Goal: Task Accomplishment & Management: Manage account settings

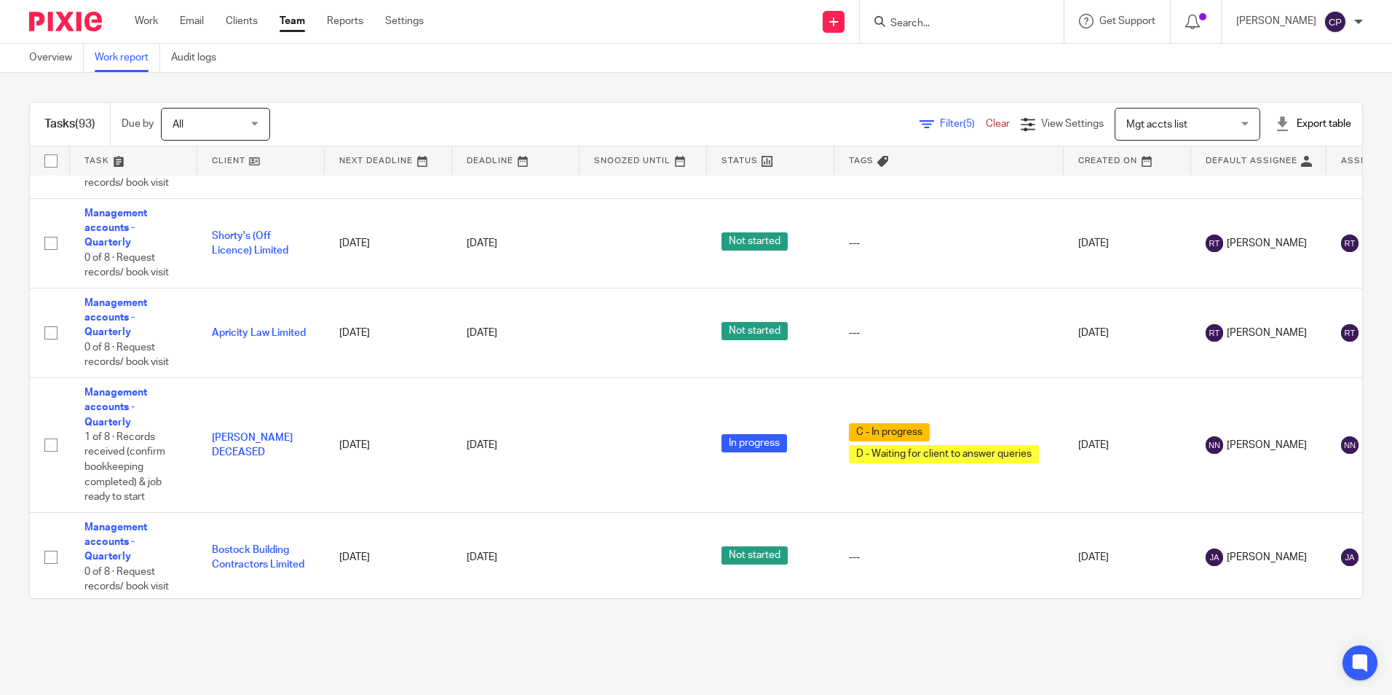
scroll to position [4353, 0]
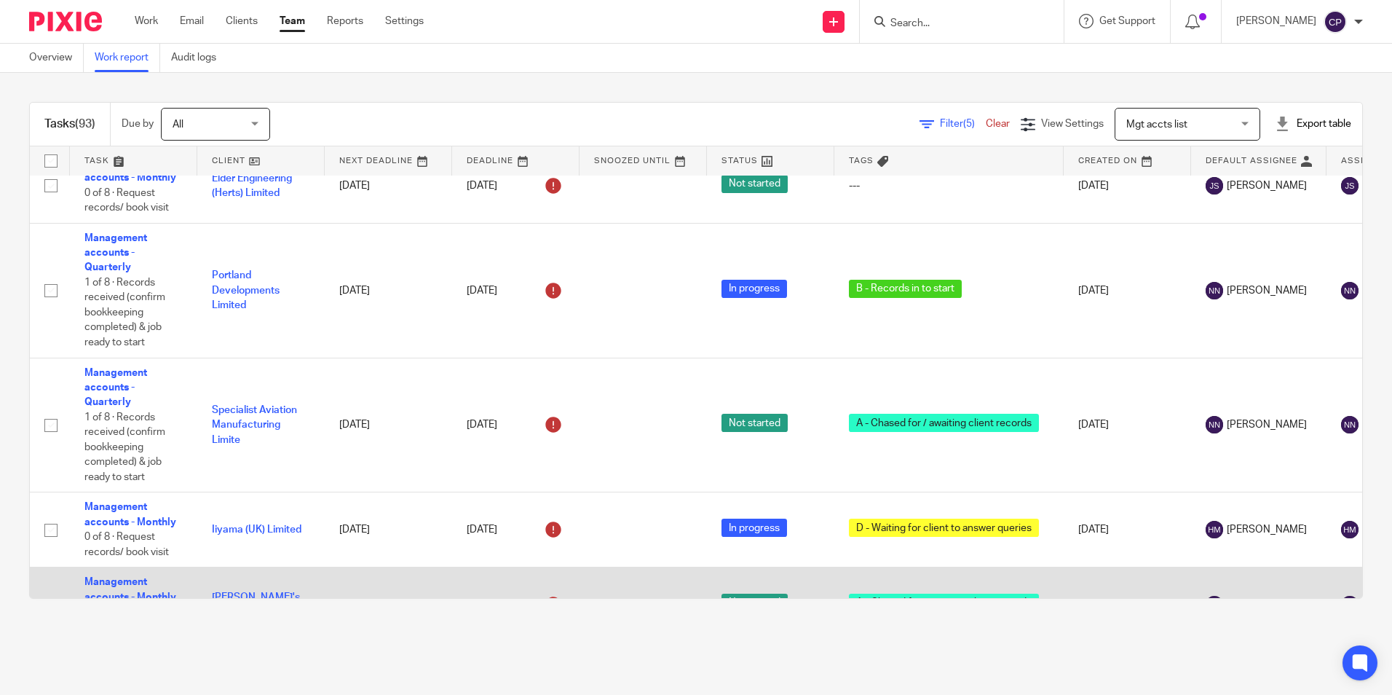
scroll to position [2459, 0]
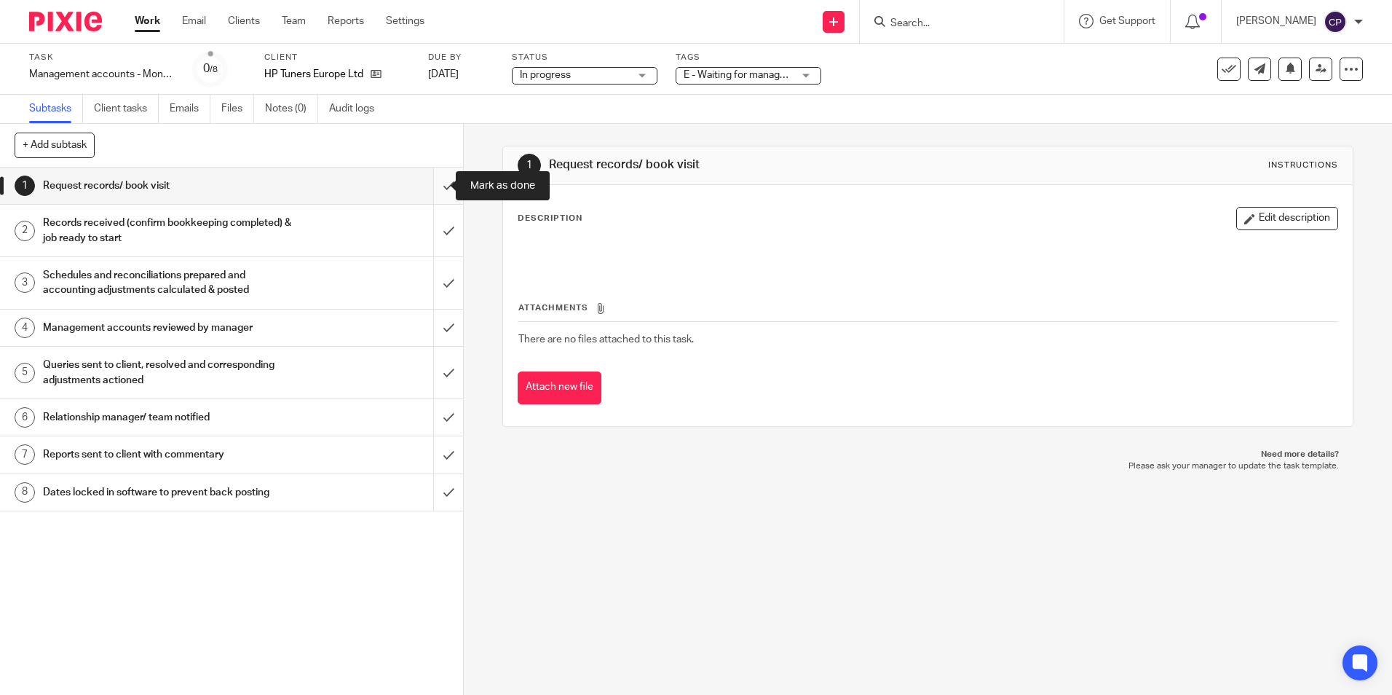
click at [431, 191] on input "submit" at bounding box center [231, 186] width 463 height 36
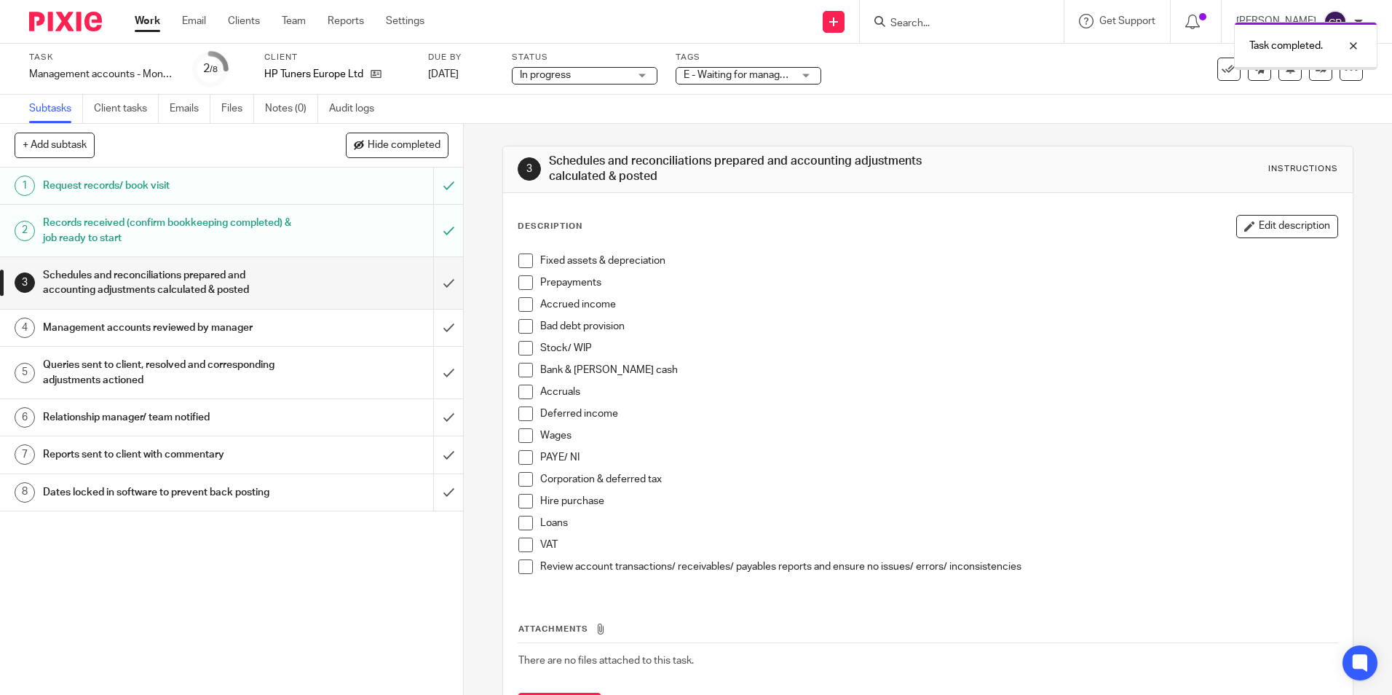
click at [433, 285] on input "submit" at bounding box center [231, 283] width 463 height 52
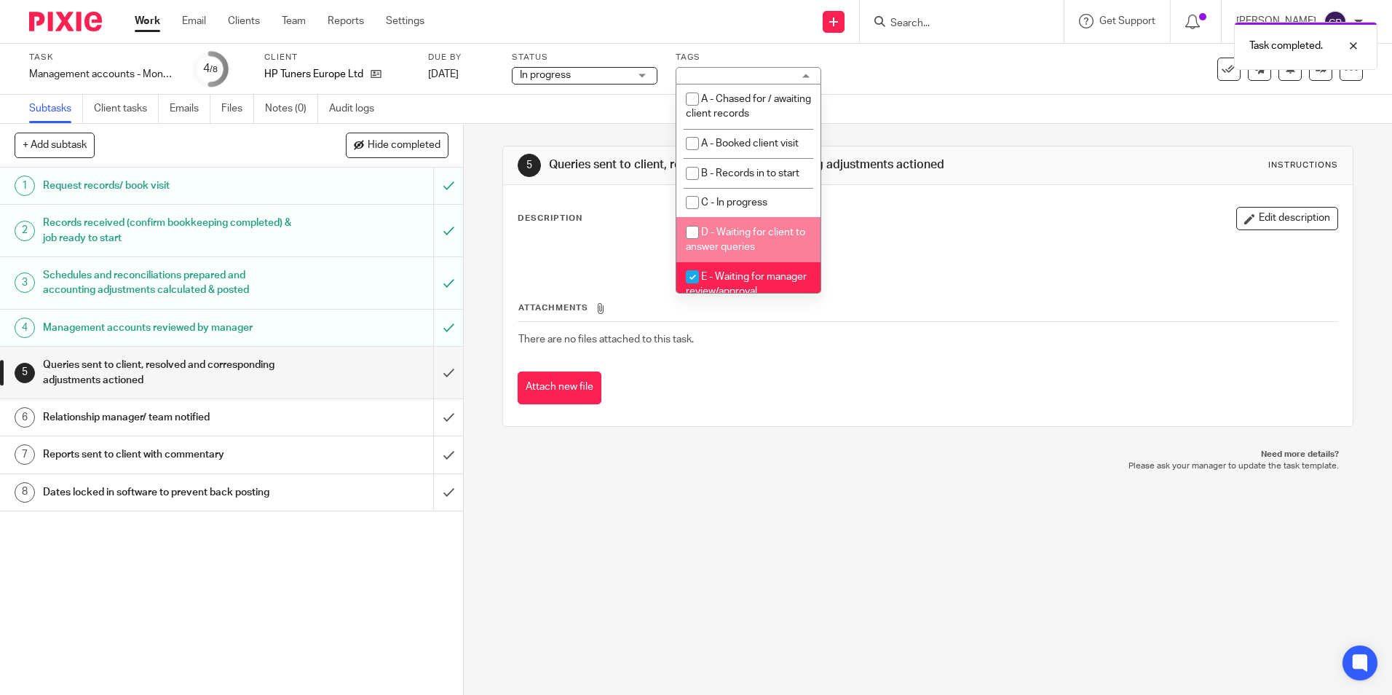
scroll to position [73, 0]
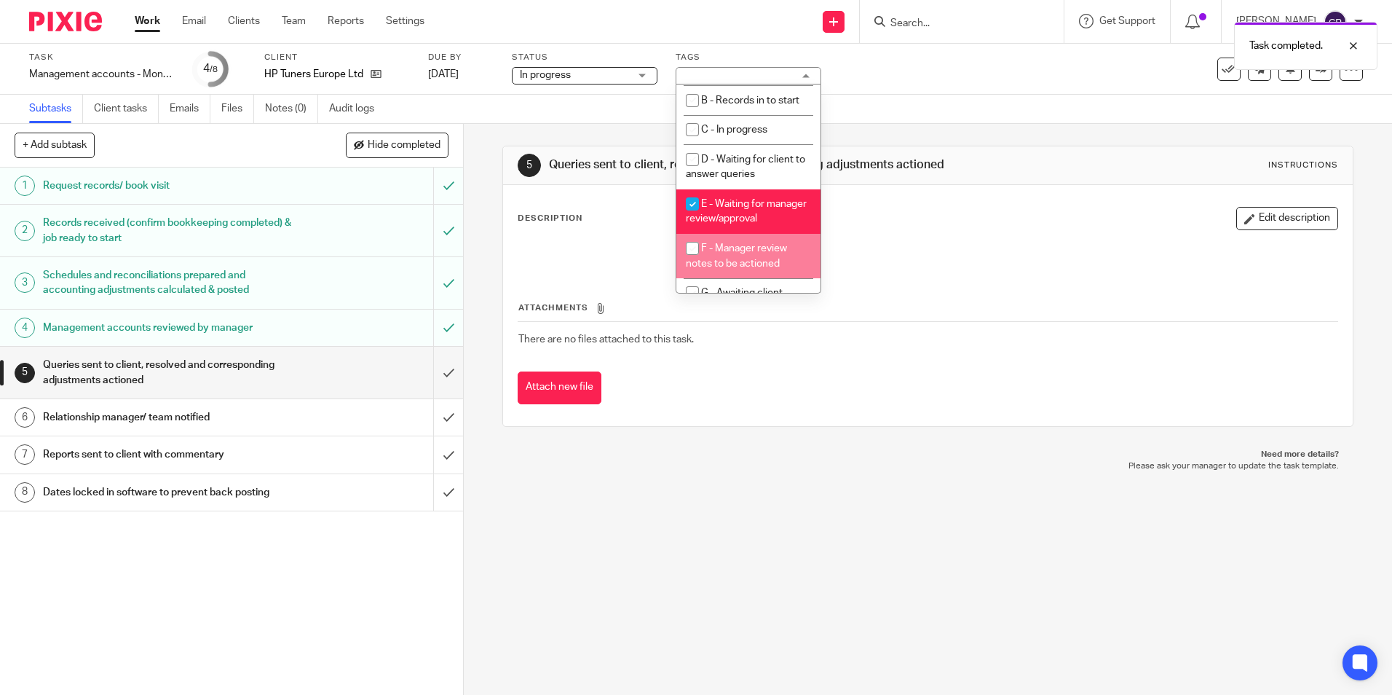
drag, startPoint x: 696, startPoint y: 261, endPoint x: 692, endPoint y: 221, distance: 41.0
click at [696, 262] on input "checkbox" at bounding box center [693, 249] width 28 height 28
checkbox input "true"
click at [694, 203] on input "checkbox" at bounding box center [693, 204] width 28 height 28
checkbox input "false"
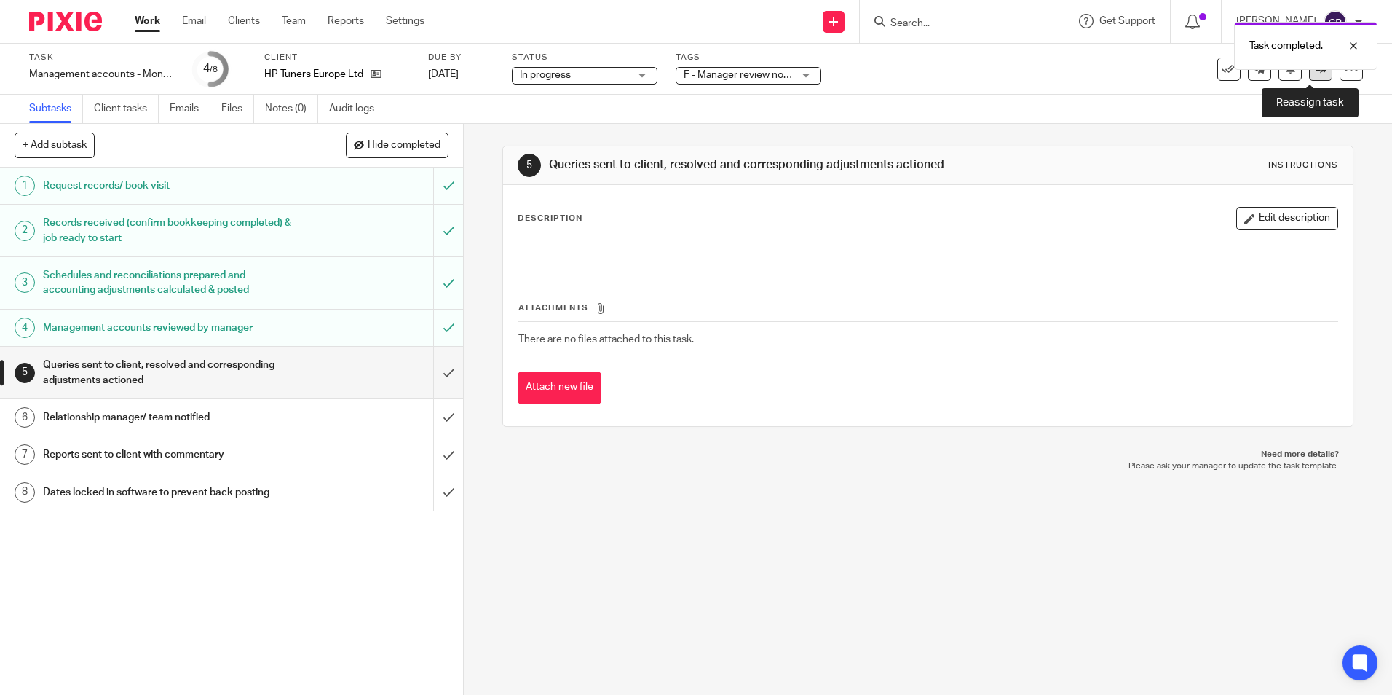
click at [1316, 71] on icon at bounding box center [1321, 68] width 11 height 11
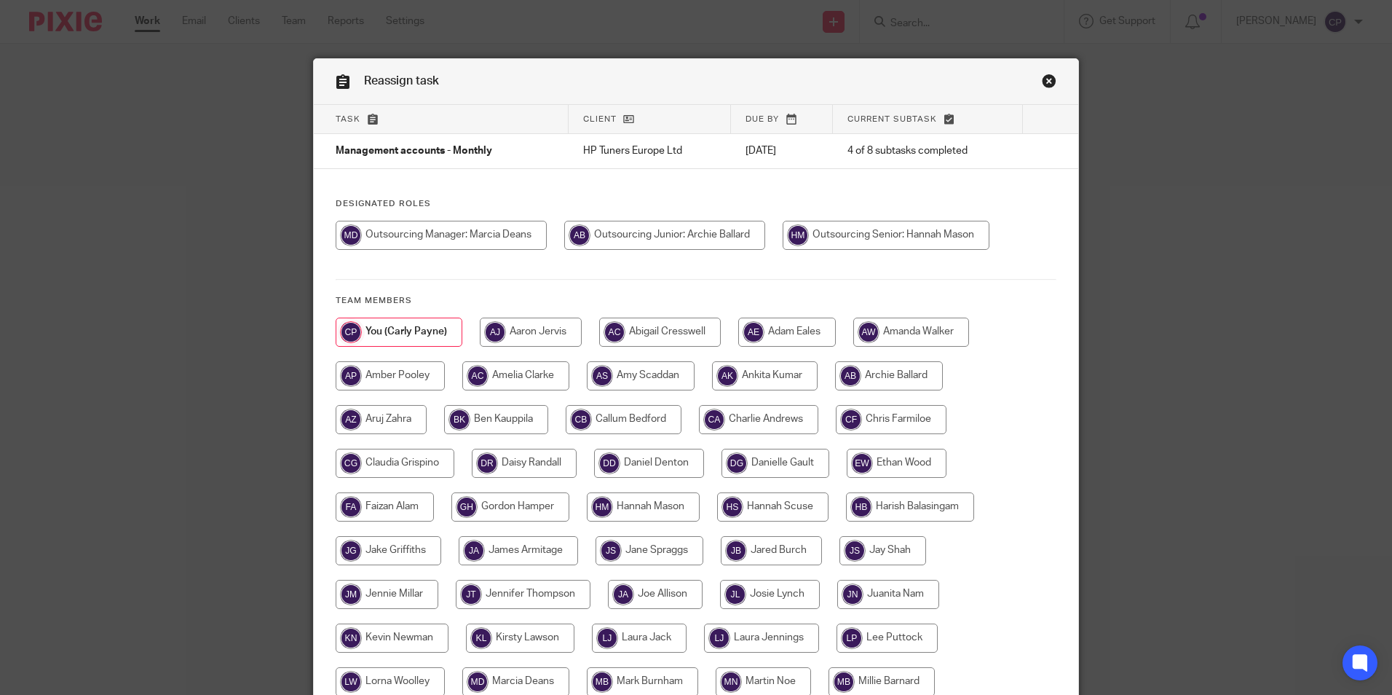
click at [889, 236] on input "radio" at bounding box center [886, 235] width 207 height 29
radio input "true"
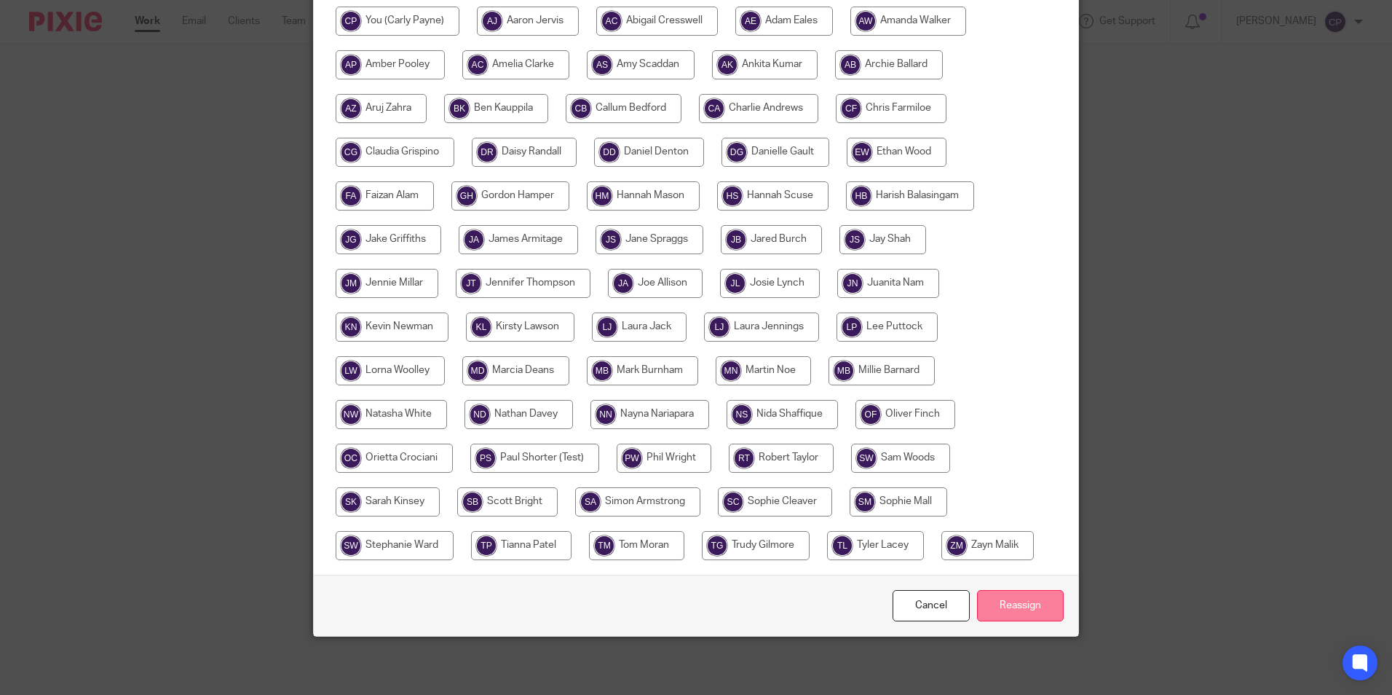
click at [1020, 604] on input "Reassign" at bounding box center [1020, 605] width 87 height 31
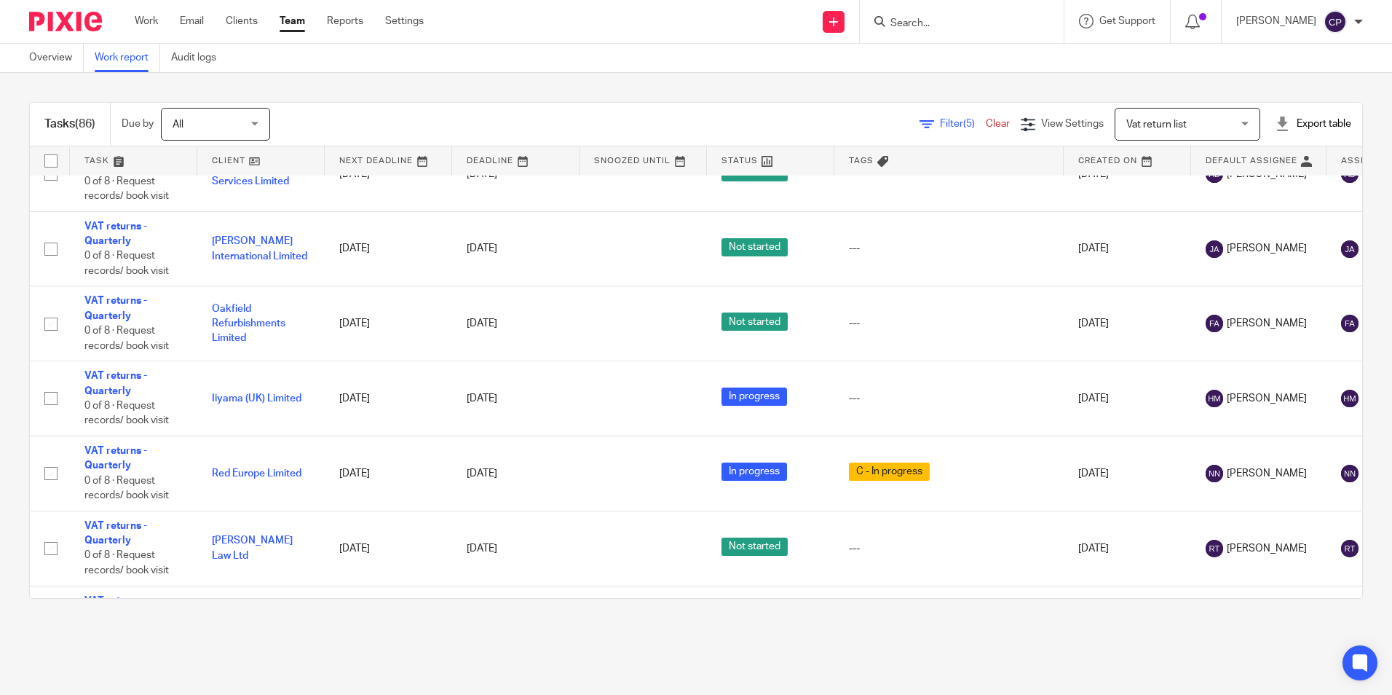
scroll to position [1536, 0]
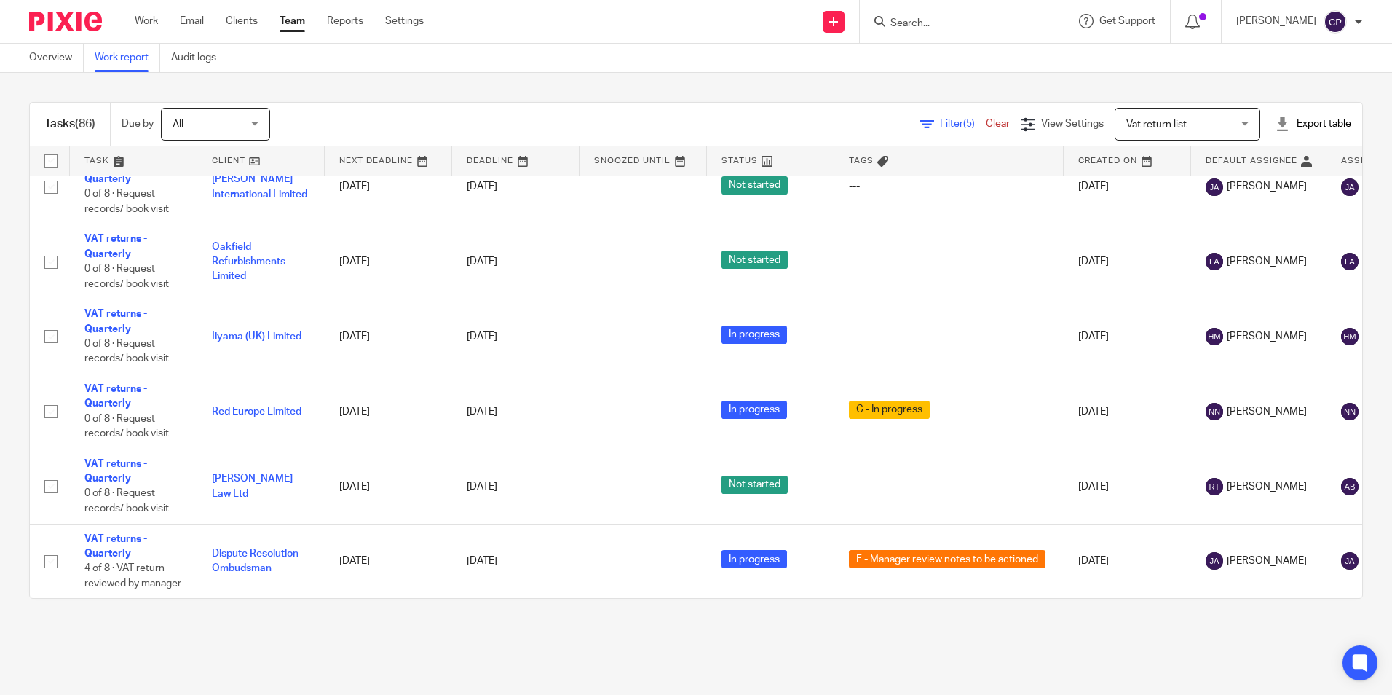
scroll to position [6535, 0]
click at [738, 25] on div "Send new email Create task Add client Request signature Get Support Contact Sup…" at bounding box center [919, 21] width 947 height 43
